Goal: Information Seeking & Learning: Find specific fact

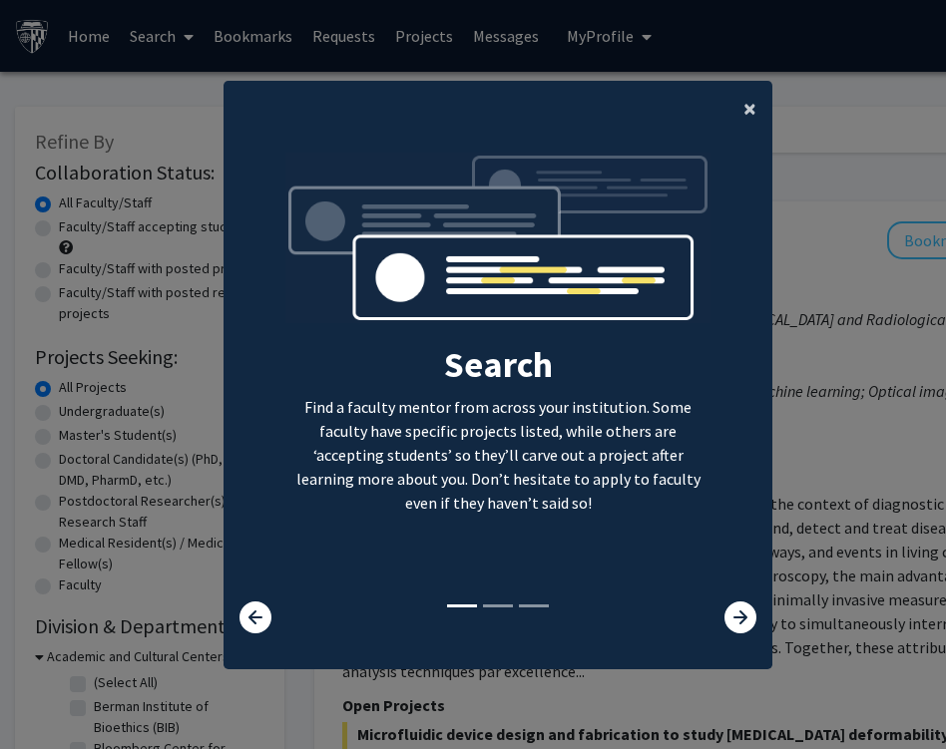
click at [743, 108] on span "×" at bounding box center [749, 108] width 13 height 31
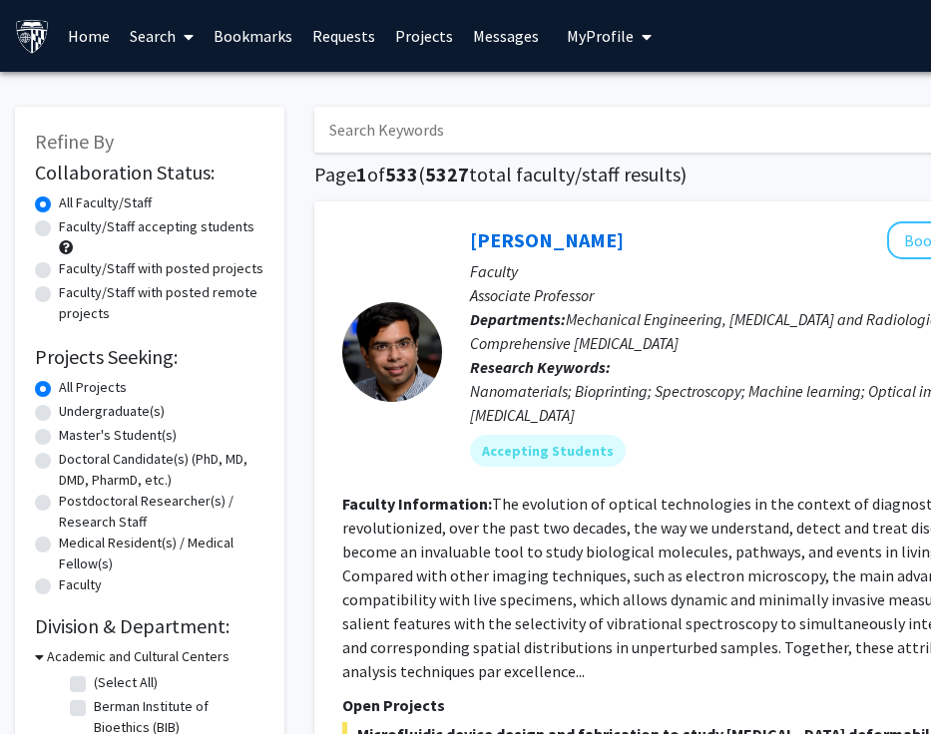
click at [567, 136] on input "Search Keywords" at bounding box center [705, 130] width 783 height 46
type input "[PERSON_NAME]"
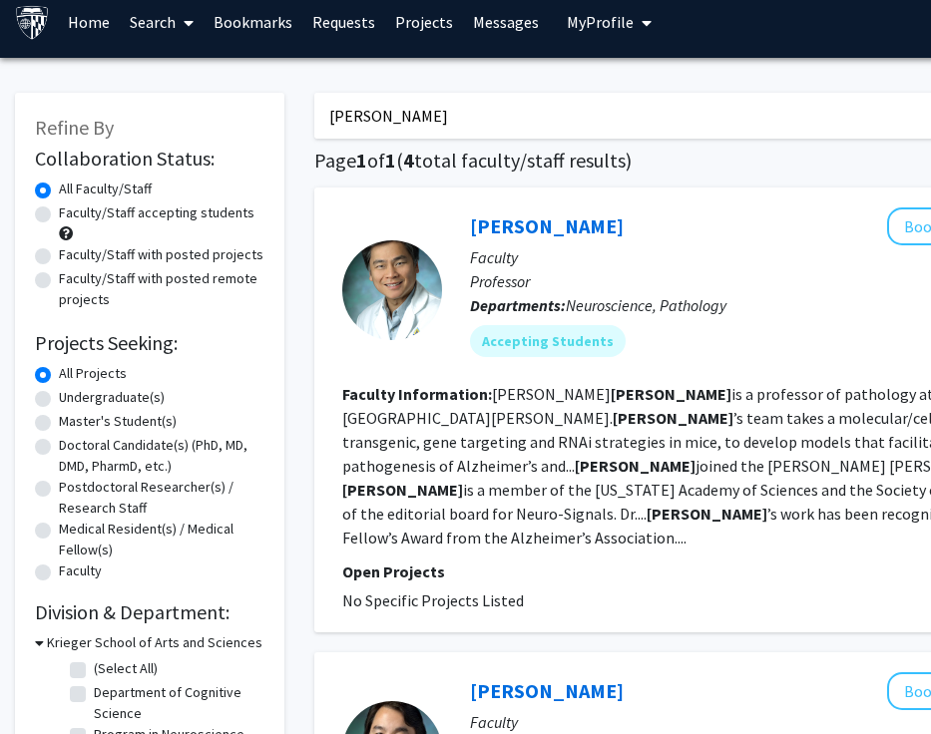
scroll to position [33, 0]
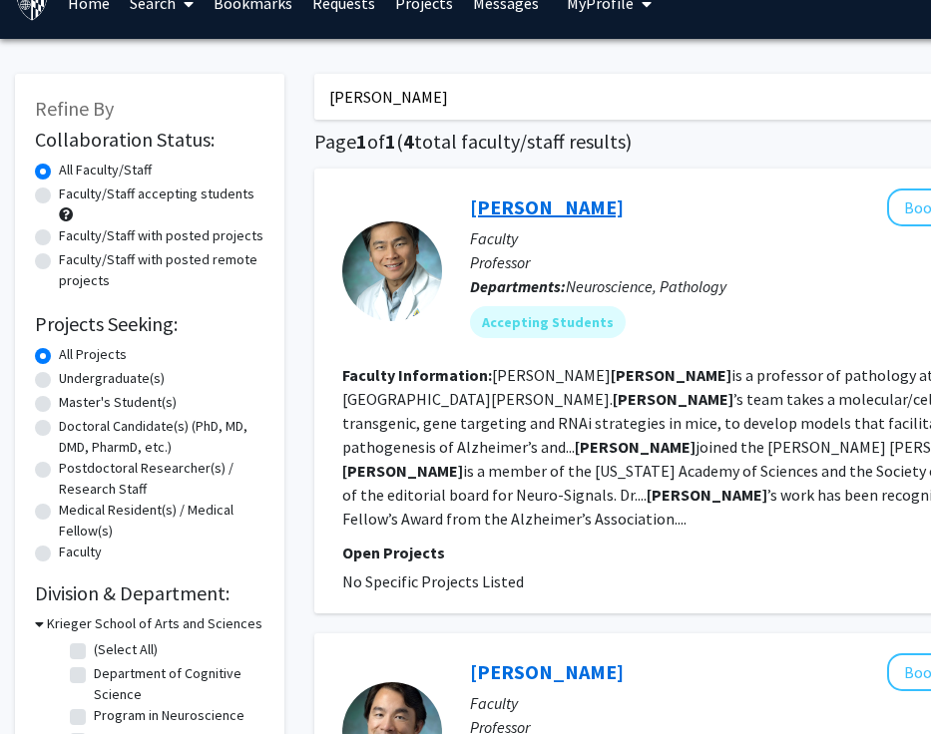
click at [529, 202] on link "[PERSON_NAME]" at bounding box center [547, 207] width 154 height 25
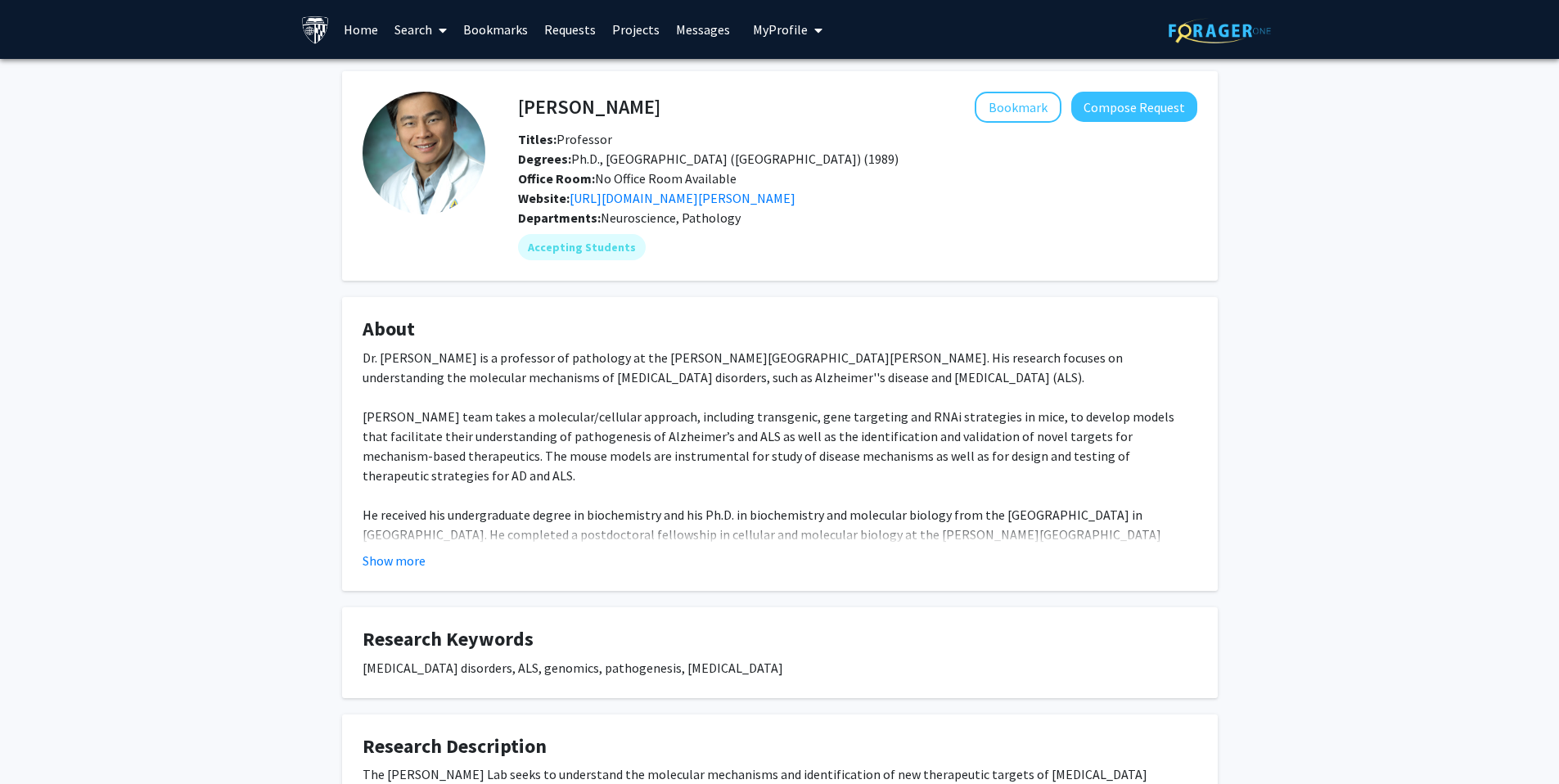
click at [419, 562] on button "Show more" at bounding box center [394, 561] width 63 height 20
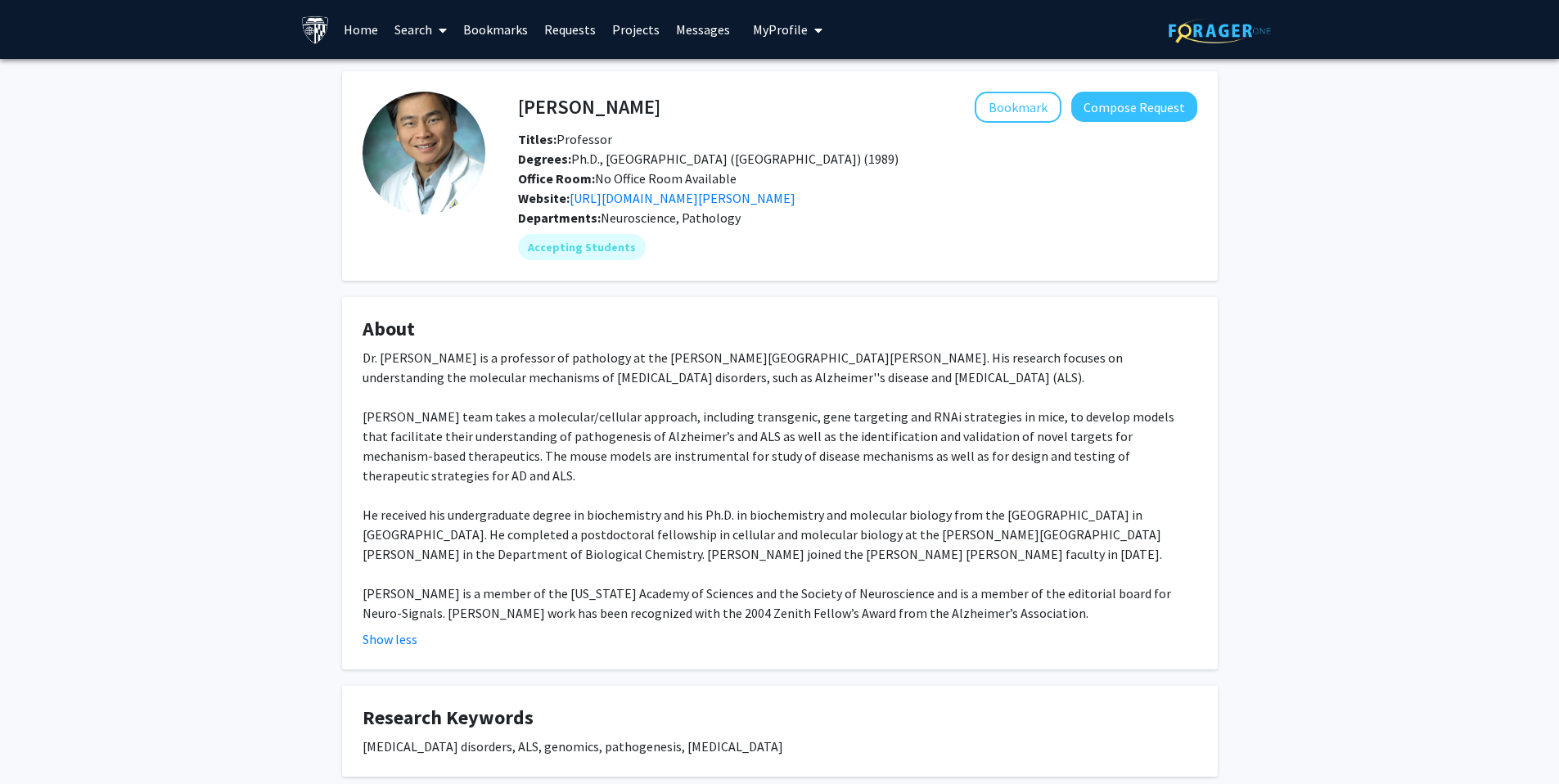
click at [417, 37] on link "Search" at bounding box center [421, 30] width 69 height 57
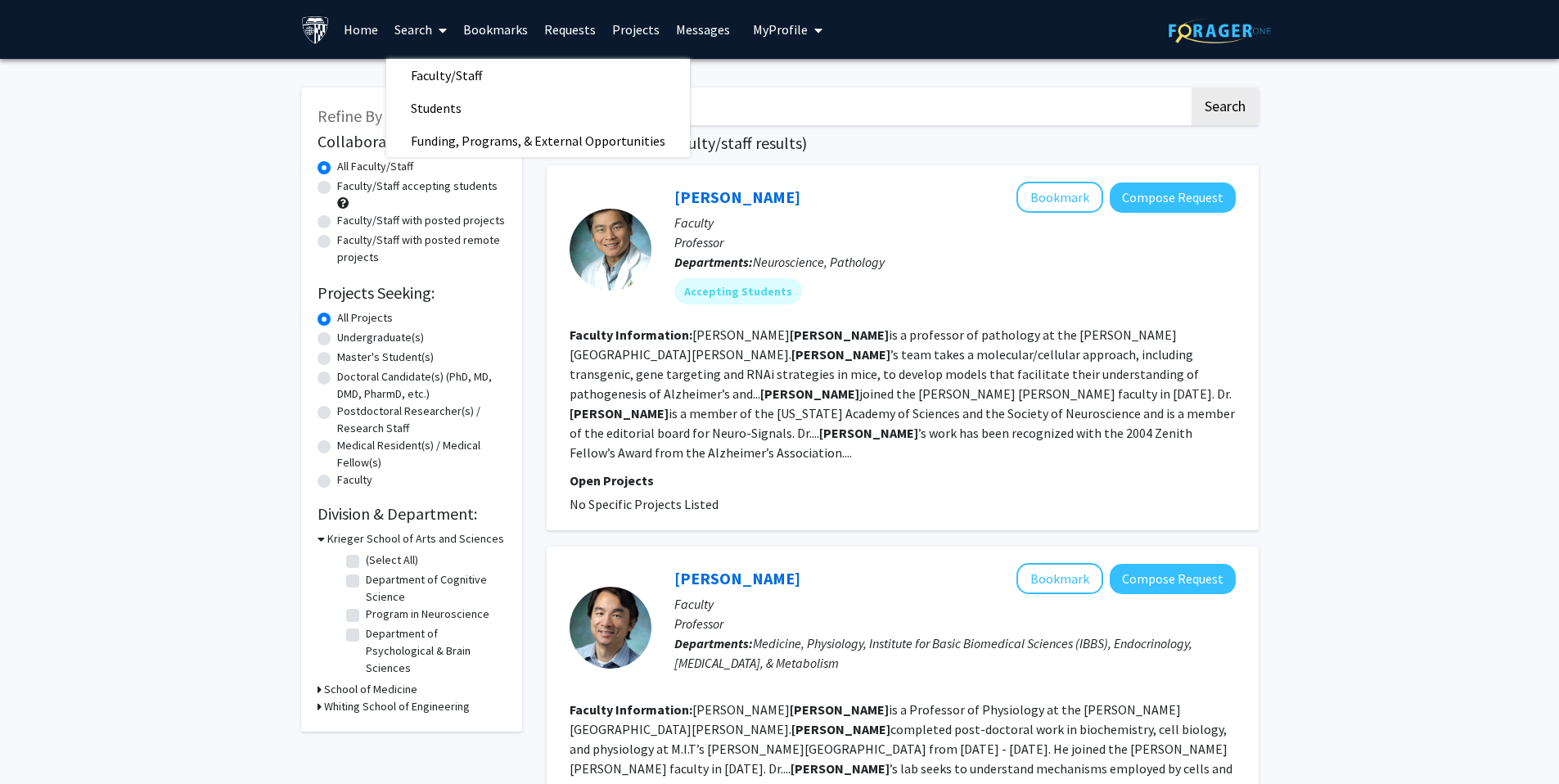
drag, startPoint x: 914, startPoint y: 103, endPoint x: 901, endPoint y: 102, distance: 13.0
click at [775, 104] on input "[PERSON_NAME]" at bounding box center [868, 107] width 642 height 38
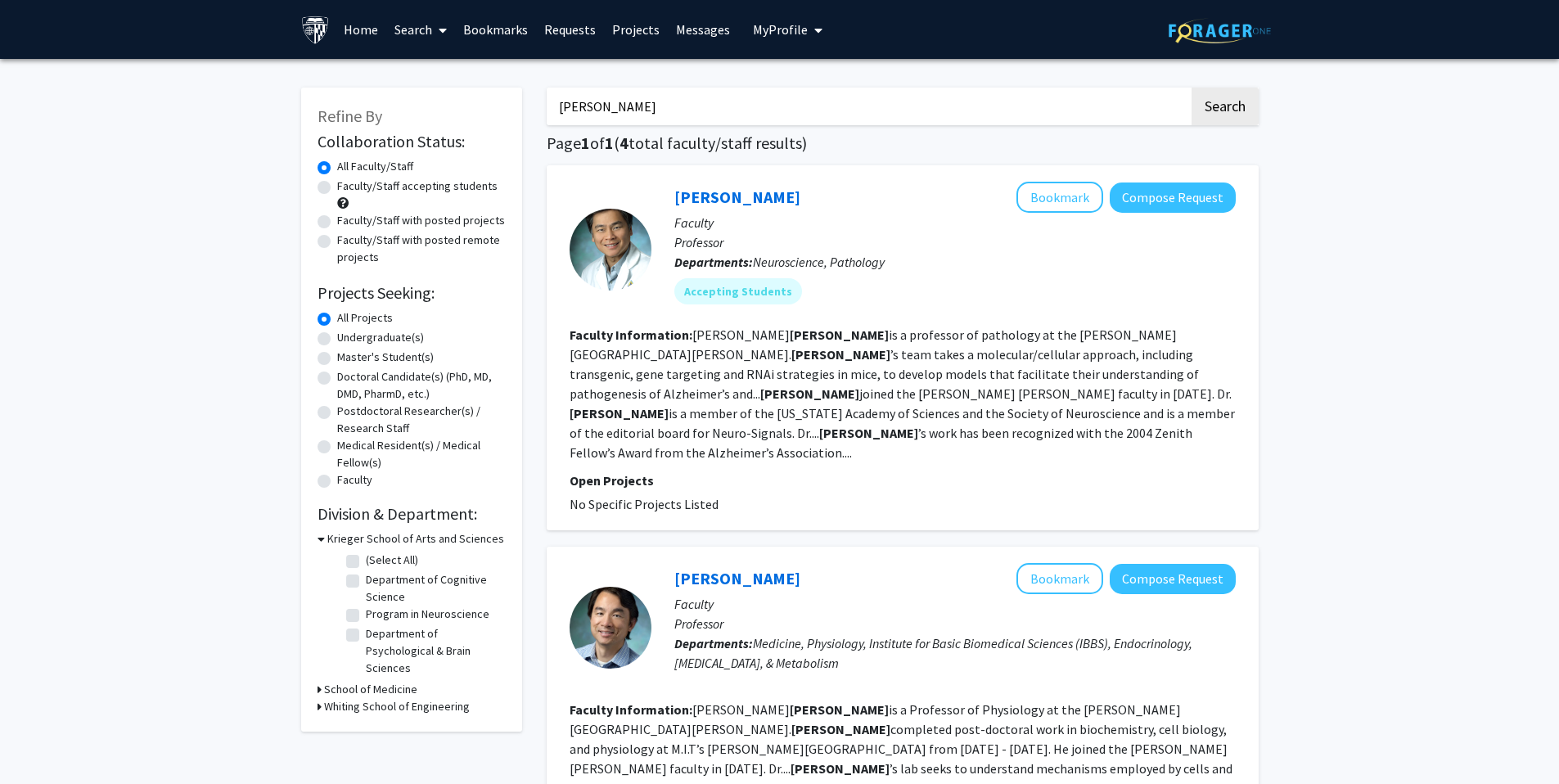
click at [775, 98] on input "[PERSON_NAME]" at bounding box center [868, 107] width 642 height 38
click at [775, 88] on button "Search" at bounding box center [1225, 107] width 67 height 38
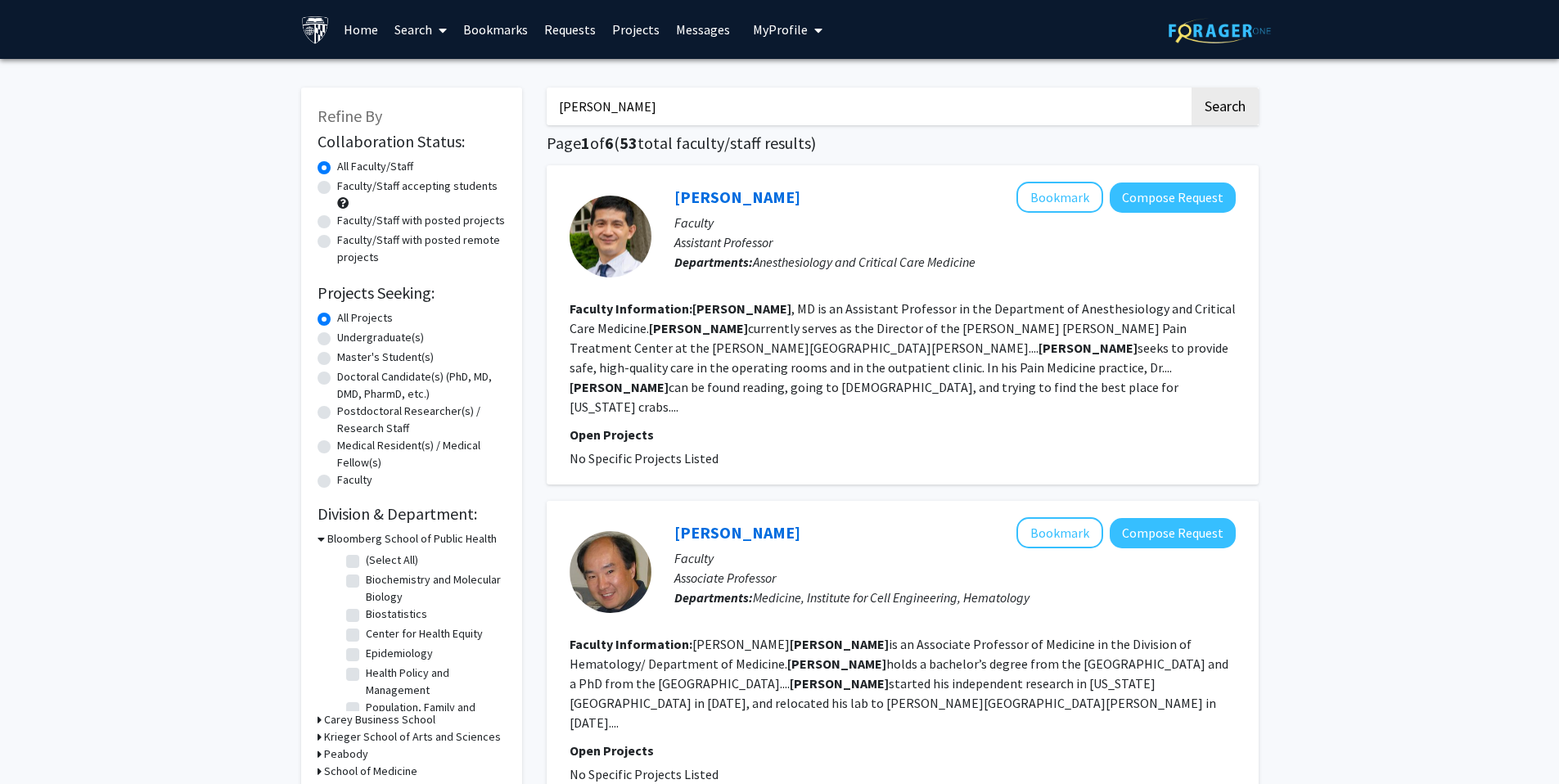
click at [564, 97] on input "[PERSON_NAME]" at bounding box center [868, 107] width 642 height 38
type input "[PERSON_NAME]"
click at [775, 109] on button "Search" at bounding box center [1225, 107] width 67 height 38
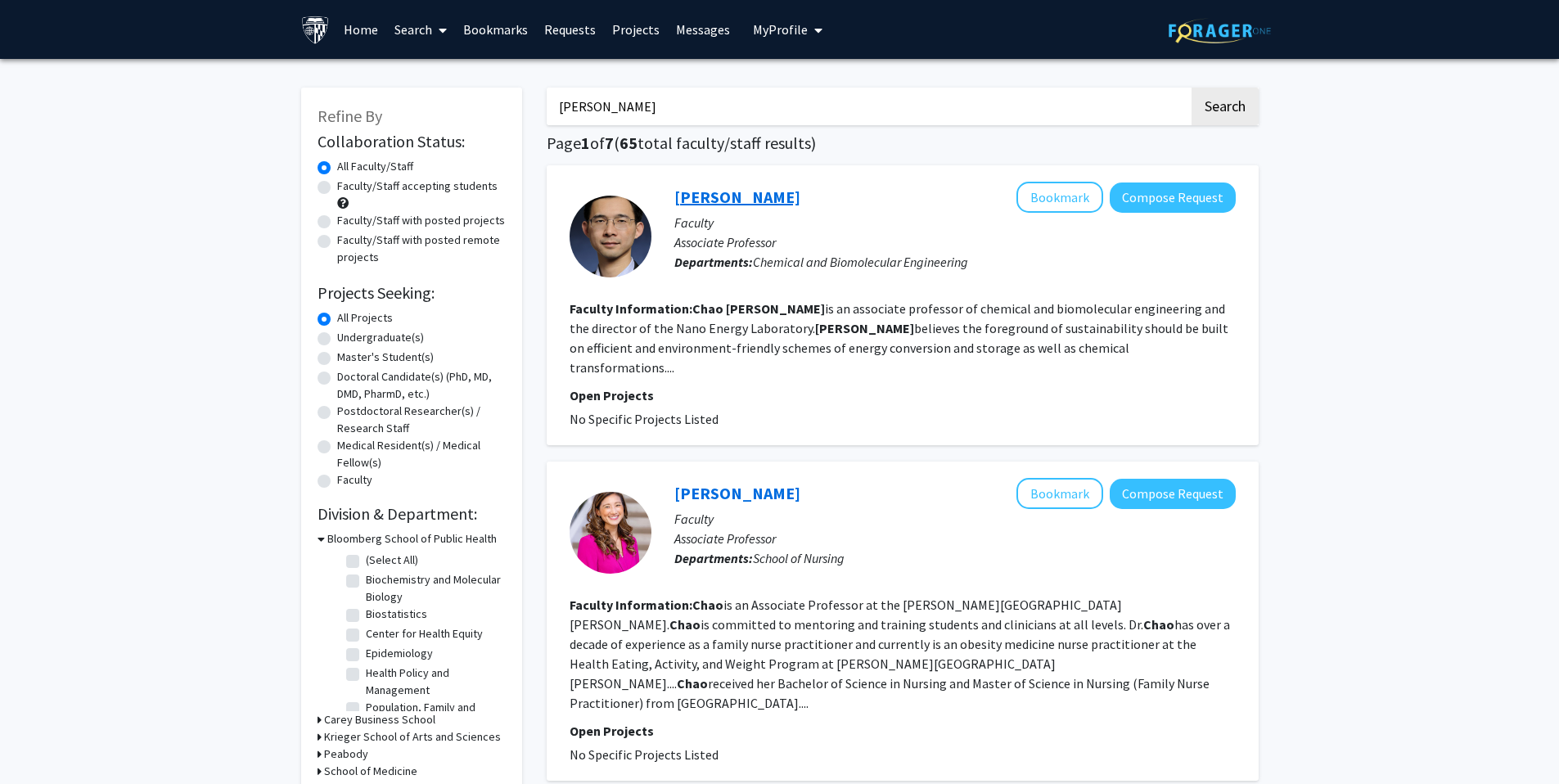
click at [728, 197] on link "[PERSON_NAME]" at bounding box center [737, 197] width 126 height 21
